Goal: Task Accomplishment & Management: Complete application form

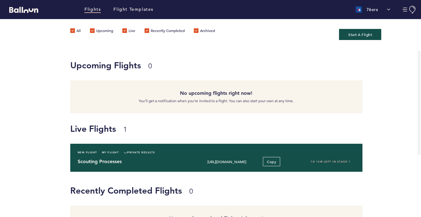
click at [140, 163] on h4 "Scouting Processes" at bounding box center [133, 161] width 110 height 7
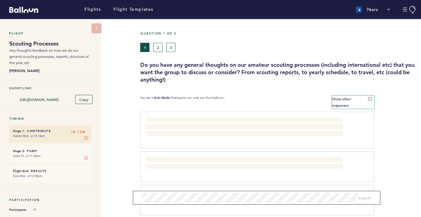
click at [370, 99] on span at bounding box center [371, 99] width 6 height 2
click at [0, 0] on input "Show other responses" at bounding box center [0, 0] width 0 height 0
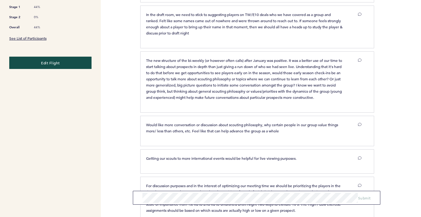
scroll to position [214, 0]
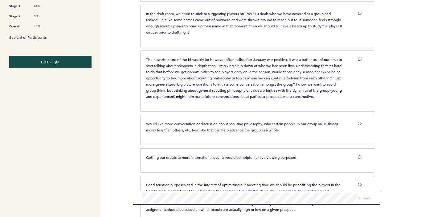
click at [33, 35] on link "See List of Participants" at bounding box center [27, 37] width 37 height 5
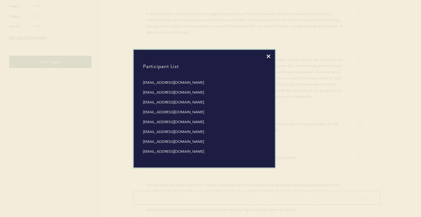
click at [157, 132] on li "npao6519@gmail.com" at bounding box center [204, 132] width 123 height 6
copy li "npao6519@gmail.com"
click at [268, 55] on icon at bounding box center [269, 57] width 4 height 4
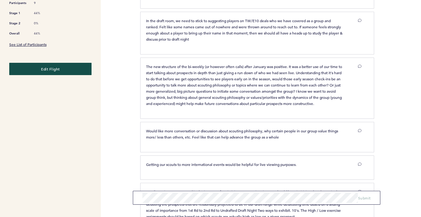
scroll to position [195, 0]
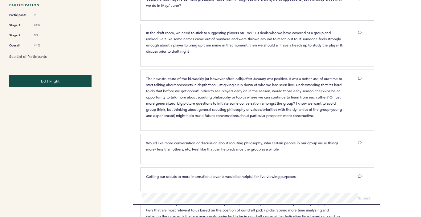
click at [40, 54] on link "See List of Participants" at bounding box center [27, 56] width 37 height 5
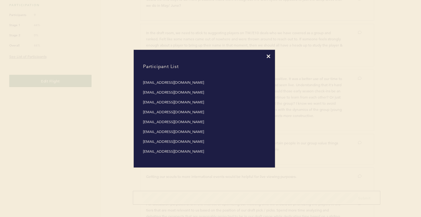
click at [268, 54] on div "Participant List adamspinella@76ers.com arianaandonian@me.com cjmarchesani@76er…" at bounding box center [204, 109] width 141 height 118
click at [268, 55] on icon at bounding box center [269, 57] width 4 height 4
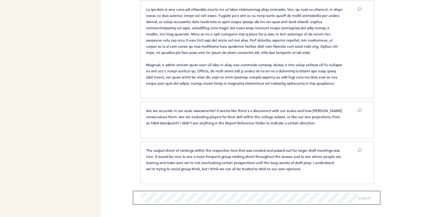
scroll to position [0, 0]
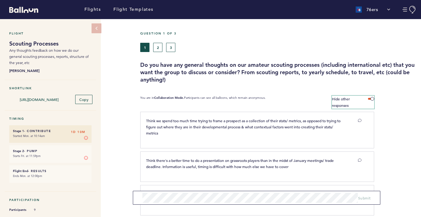
click at [373, 99] on span at bounding box center [371, 99] width 6 height 2
click at [0, 0] on input "Hide other responses" at bounding box center [0, 0] width 0 height 0
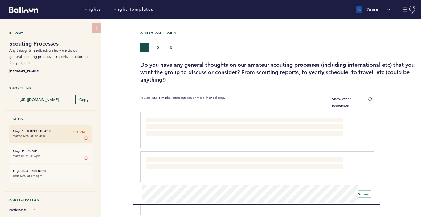
click at [364, 194] on span "Submit" at bounding box center [364, 194] width 13 height 5
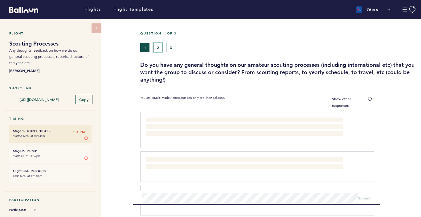
click at [158, 47] on button "2" at bounding box center [157, 47] width 9 height 9
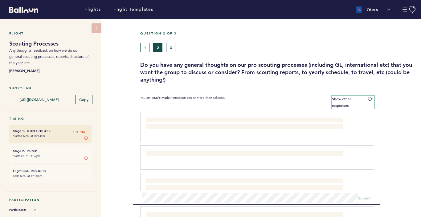
click at [370, 98] on span at bounding box center [371, 99] width 6 height 2
click at [0, 0] on input "Show other responses" at bounding box center [0, 0] width 0 height 0
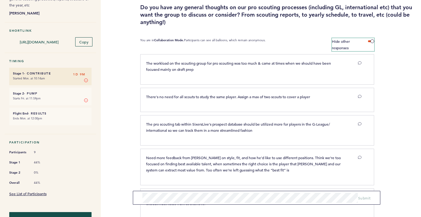
scroll to position [67, 0]
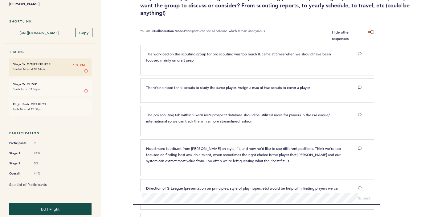
click at [30, 183] on link "See List of Participants" at bounding box center [27, 184] width 37 height 5
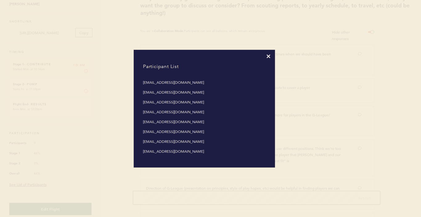
click at [268, 56] on icon at bounding box center [269, 57] width 4 height 4
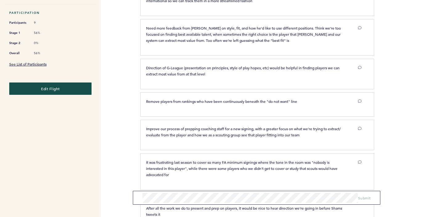
scroll to position [0, 0]
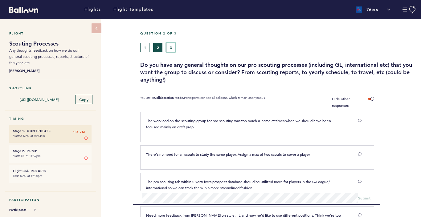
click at [167, 44] on button "3" at bounding box center [170, 47] width 9 height 9
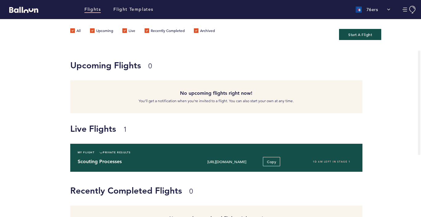
click at [169, 162] on h4 "Scouting Processes" at bounding box center [133, 161] width 110 height 7
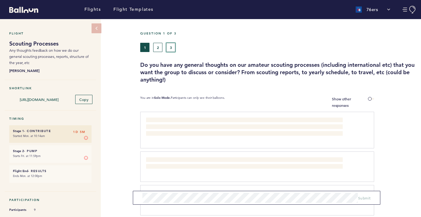
click at [170, 48] on button "3" at bounding box center [170, 47] width 9 height 9
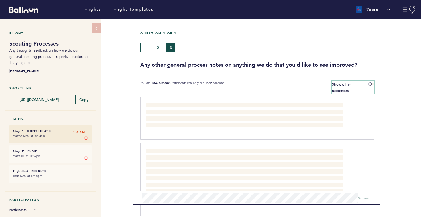
click at [370, 84] on span at bounding box center [371, 84] width 6 height 2
click at [0, 0] on input "Show other responses" at bounding box center [0, 0] width 0 height 0
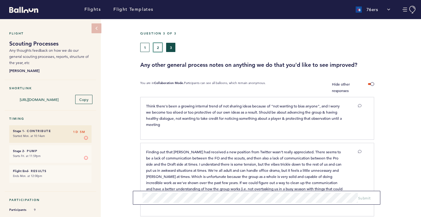
click at [155, 47] on button "2" at bounding box center [157, 47] width 9 height 9
